Goal: Transaction & Acquisition: Purchase product/service

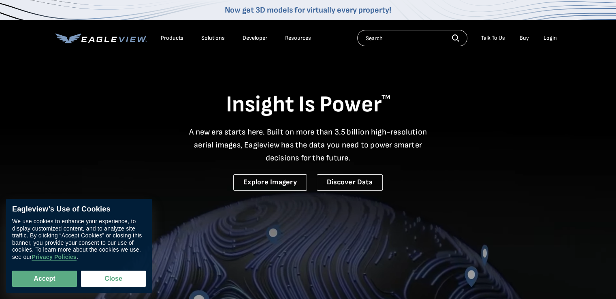
click at [544, 41] on div "Login" at bounding box center [549, 37] width 13 height 7
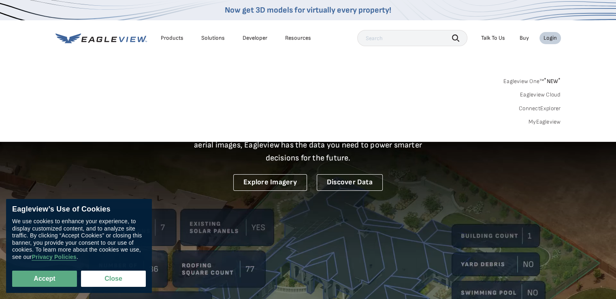
click at [534, 122] on link "MyEagleview" at bounding box center [544, 121] width 32 height 7
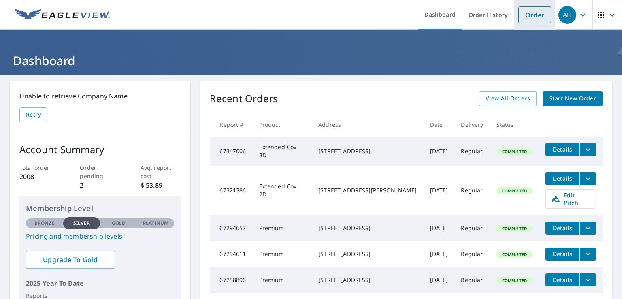
click at [522, 17] on link "Order" at bounding box center [534, 14] width 33 height 17
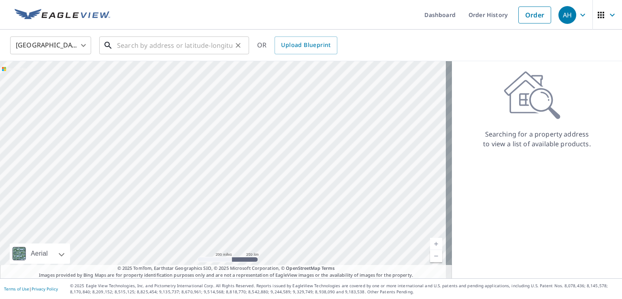
click at [181, 52] on input "text" at bounding box center [174, 45] width 115 height 23
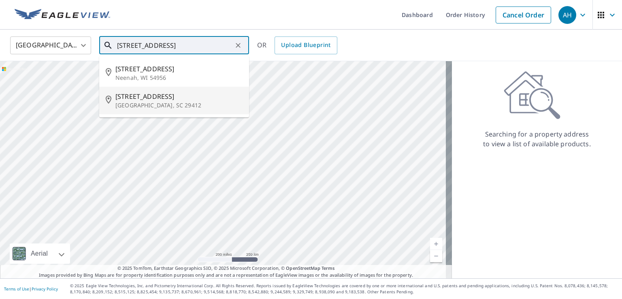
click at [133, 106] on p "Charleston, SC 29412" at bounding box center [178, 105] width 127 height 8
type input "1042 Honeysuckle Ln Charleston, SC 29412"
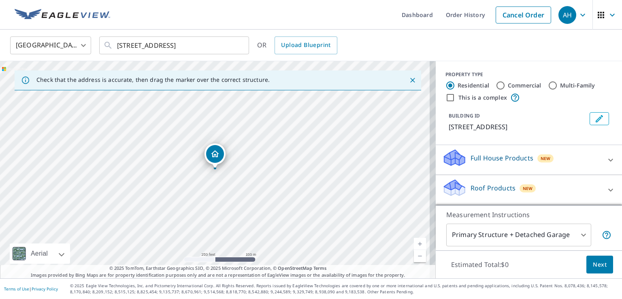
click at [415, 241] on link "Current Level 17, Zoom In" at bounding box center [420, 244] width 12 height 12
click at [415, 241] on link "Current Level 17.48286431310242, Zoom In" at bounding box center [420, 244] width 12 height 12
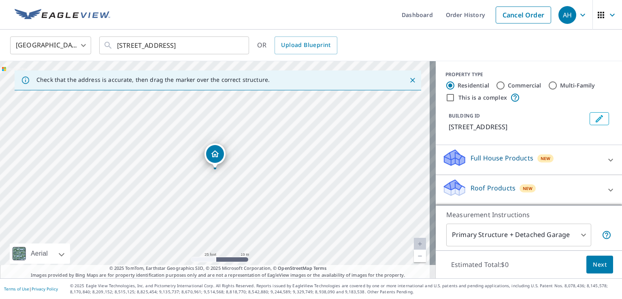
click at [415, 241] on link "Current Level 20, Zoom In Disabled" at bounding box center [420, 244] width 12 height 12
click at [506, 191] on div "Roof Products New" at bounding box center [521, 189] width 159 height 23
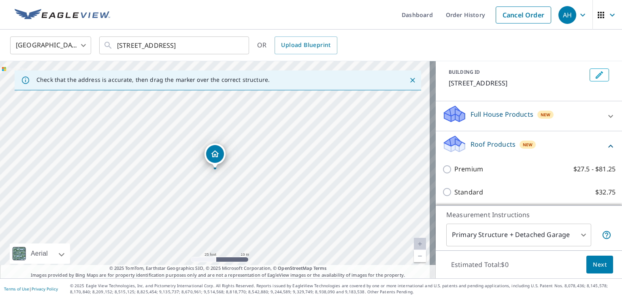
scroll to position [66, 0]
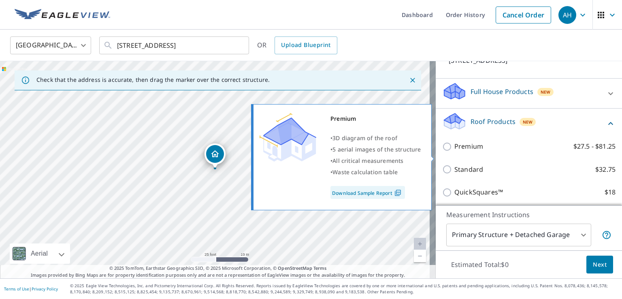
click at [465, 151] on p "Premium" at bounding box center [468, 146] width 29 height 10
click at [454, 151] on input "Premium $27.5 - $81.25" at bounding box center [448, 147] width 12 height 10
checkbox input "true"
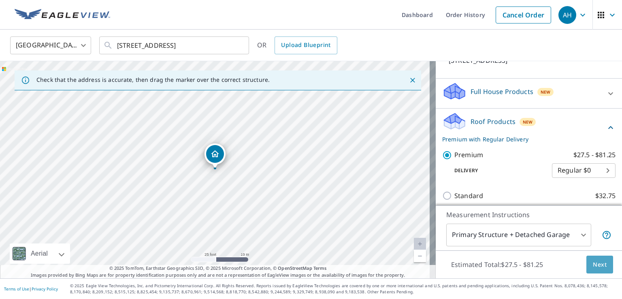
click at [597, 266] on span "Next" at bounding box center [600, 264] width 14 height 10
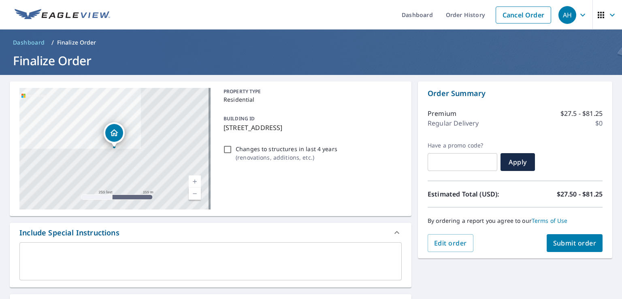
scroll to position [130, 0]
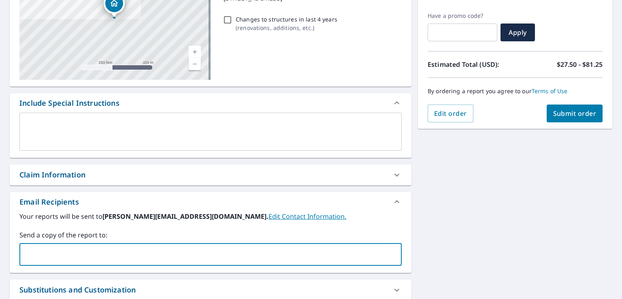
click at [95, 249] on input "text" at bounding box center [204, 254] width 363 height 15
type input "kyles@howeroofs.com"
checkbox input "true"
type input "Ryan"
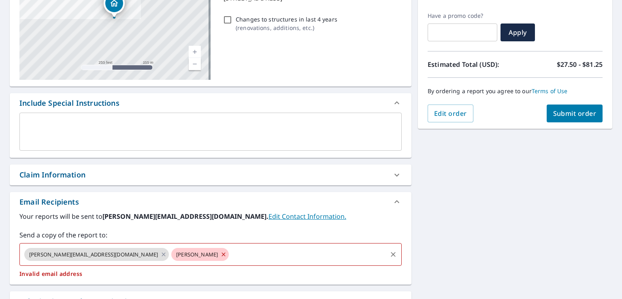
checkbox input "true"
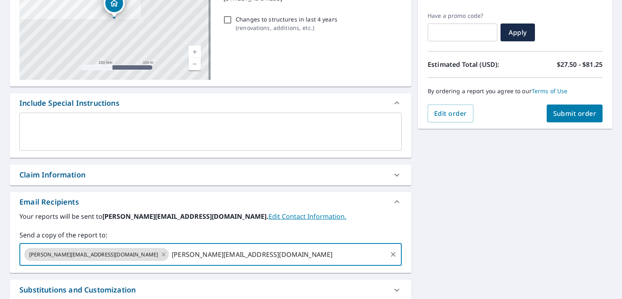
type input "Ryan@howeroofs.com"
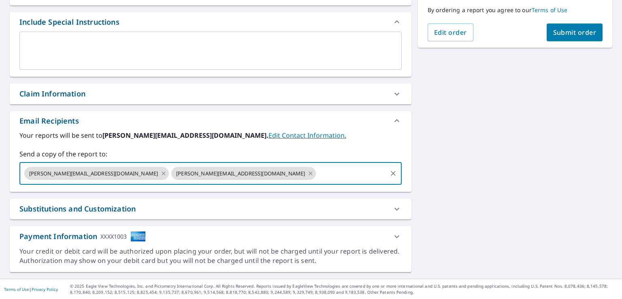
scroll to position [211, 0]
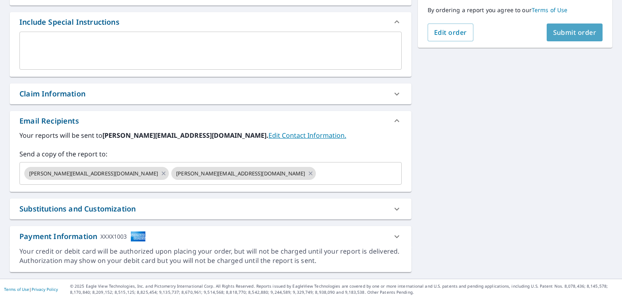
click at [562, 34] on span "Submit order" at bounding box center [574, 32] width 43 height 9
checkbox input "true"
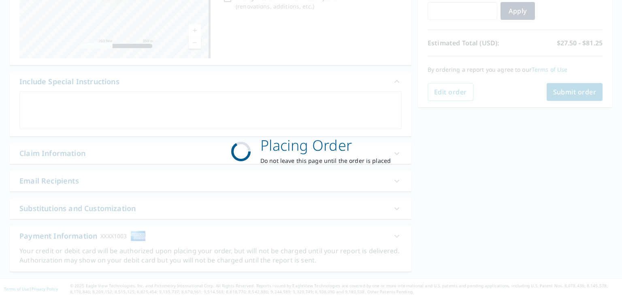
scroll to position [151, 0]
